Goal: Navigation & Orientation: Find specific page/section

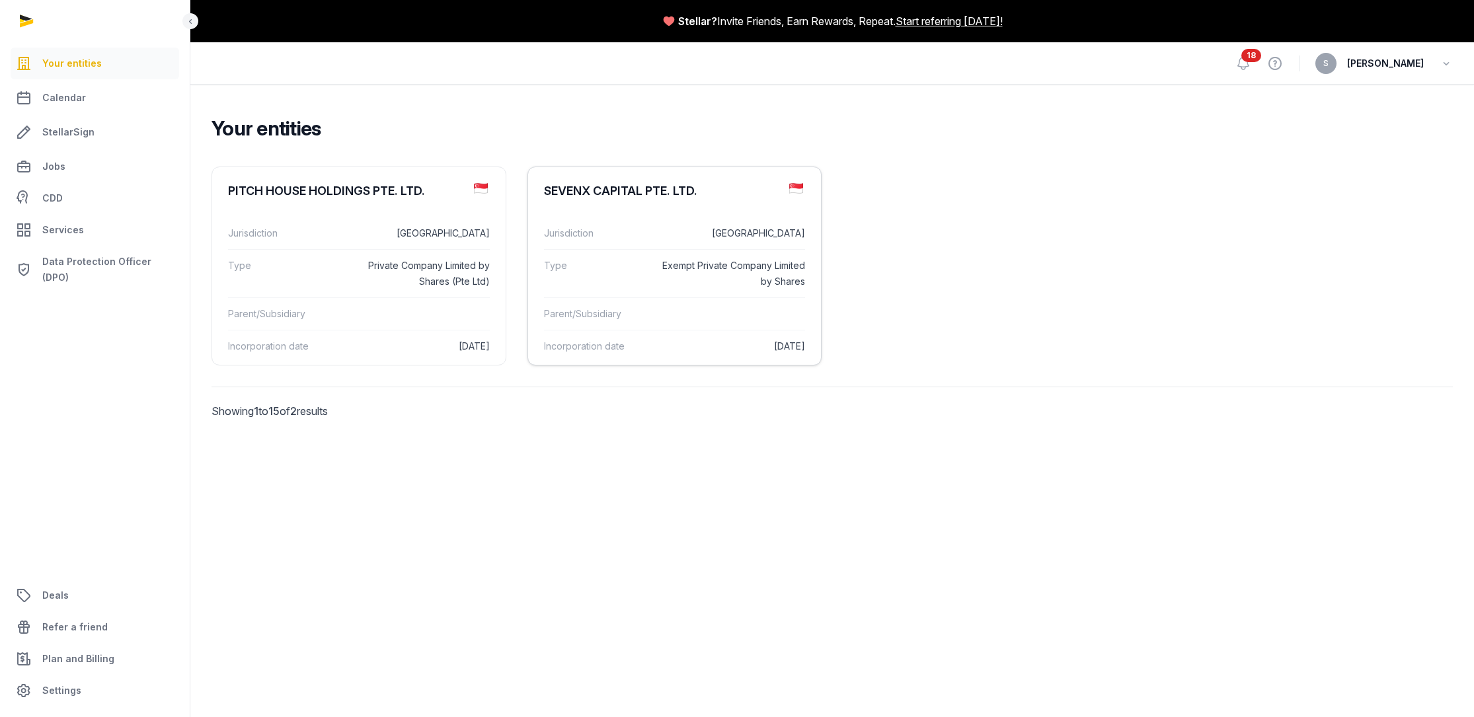
click at [731, 286] on dd "Exempt Private Company Limited by Shares" at bounding box center [729, 274] width 151 height 32
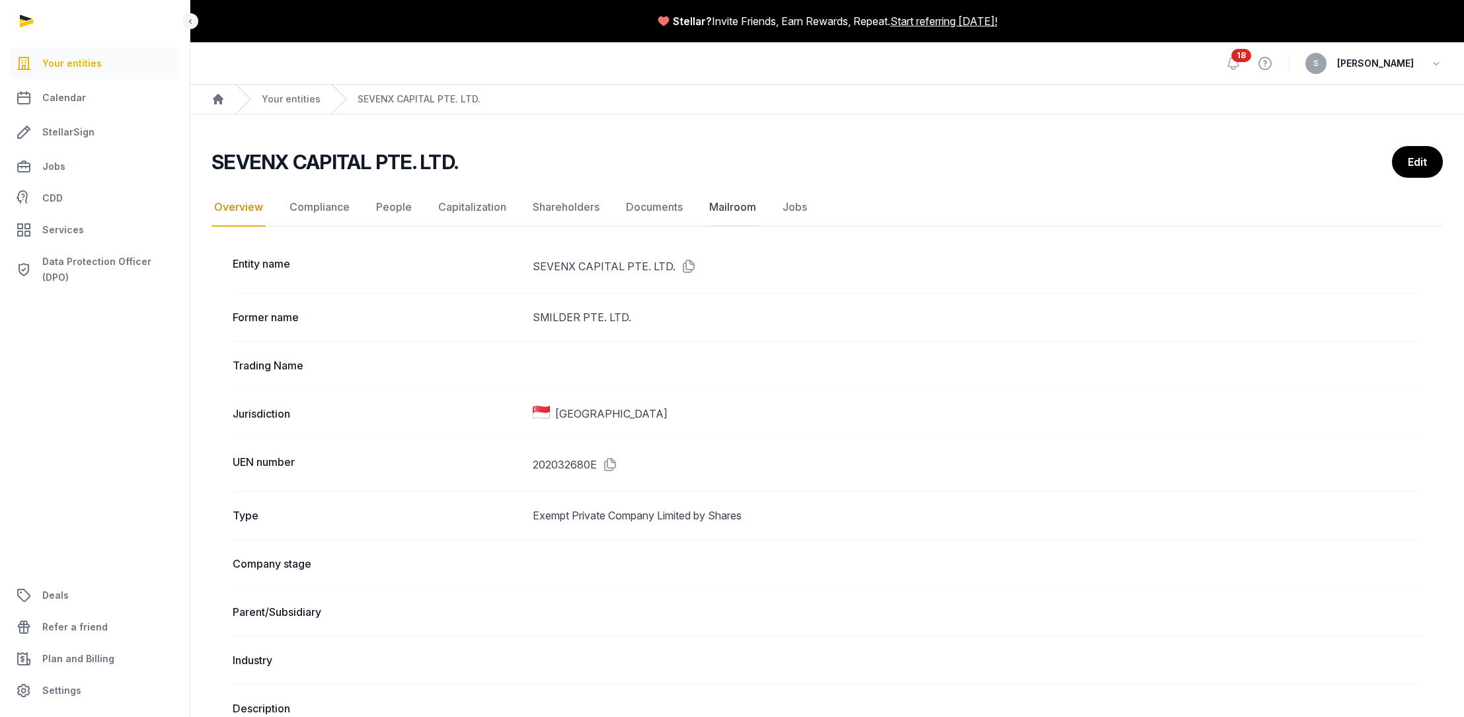
click at [734, 203] on link "Mailroom" at bounding box center [733, 207] width 52 height 38
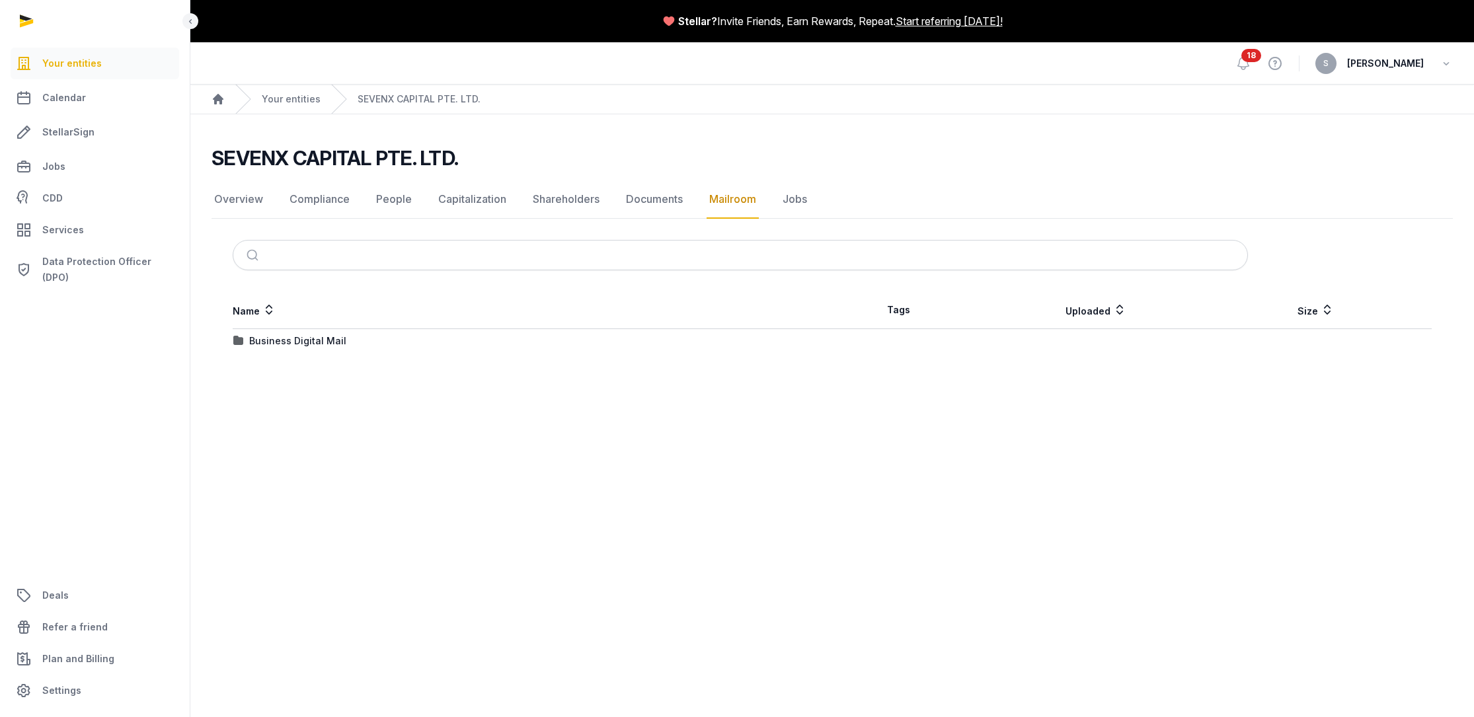
click at [78, 56] on span "Your entities" at bounding box center [71, 64] width 59 height 16
